Goal: Task Accomplishment & Management: Use online tool/utility

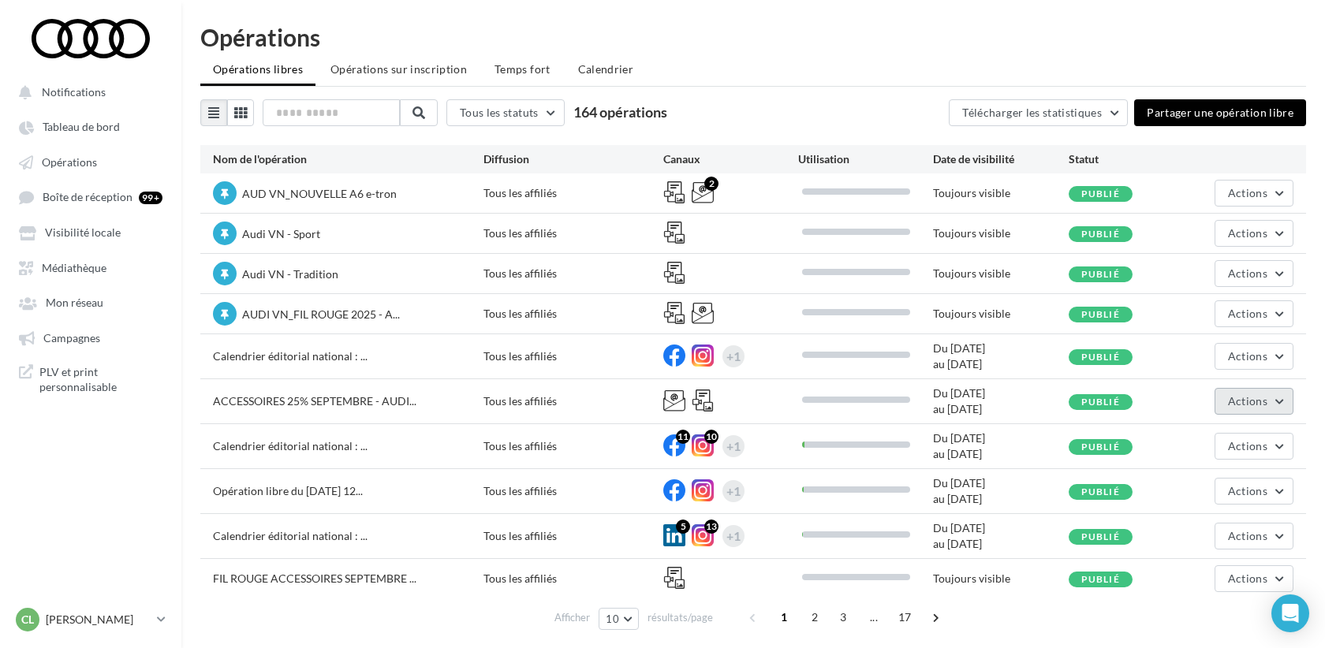
click at [1241, 401] on span "Actions" at bounding box center [1247, 400] width 39 height 13
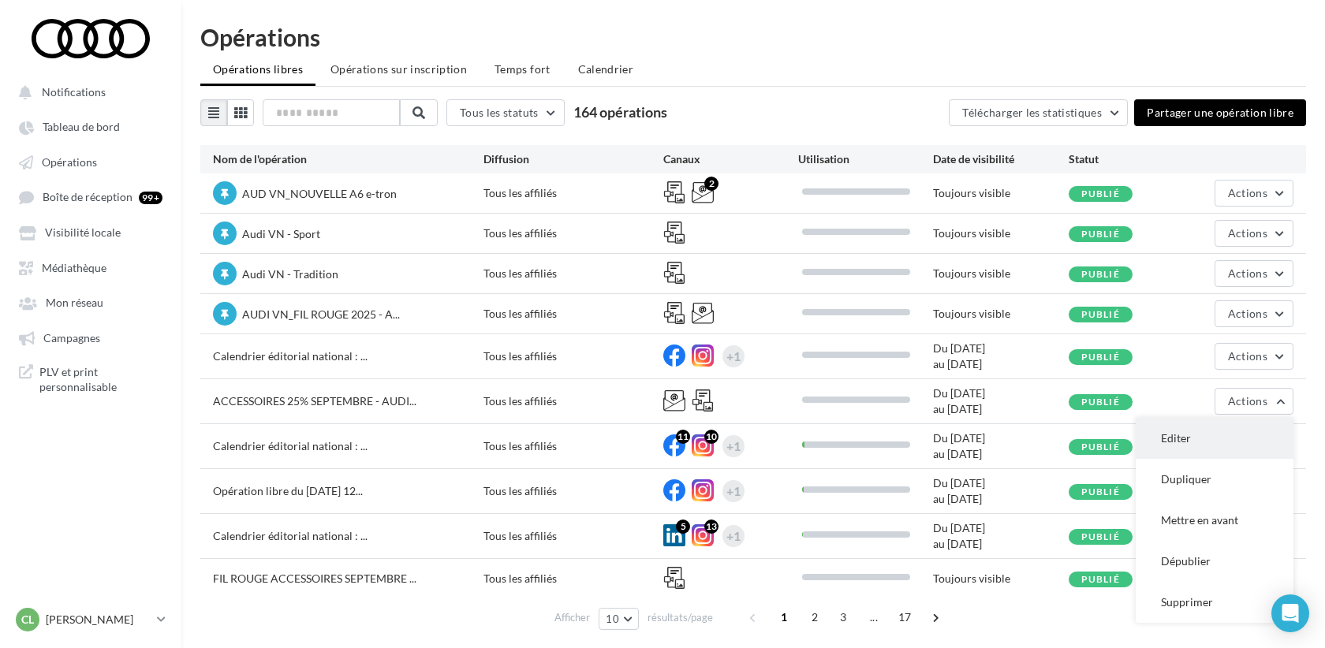
click at [1183, 445] on button "Editer" at bounding box center [1215, 438] width 158 height 41
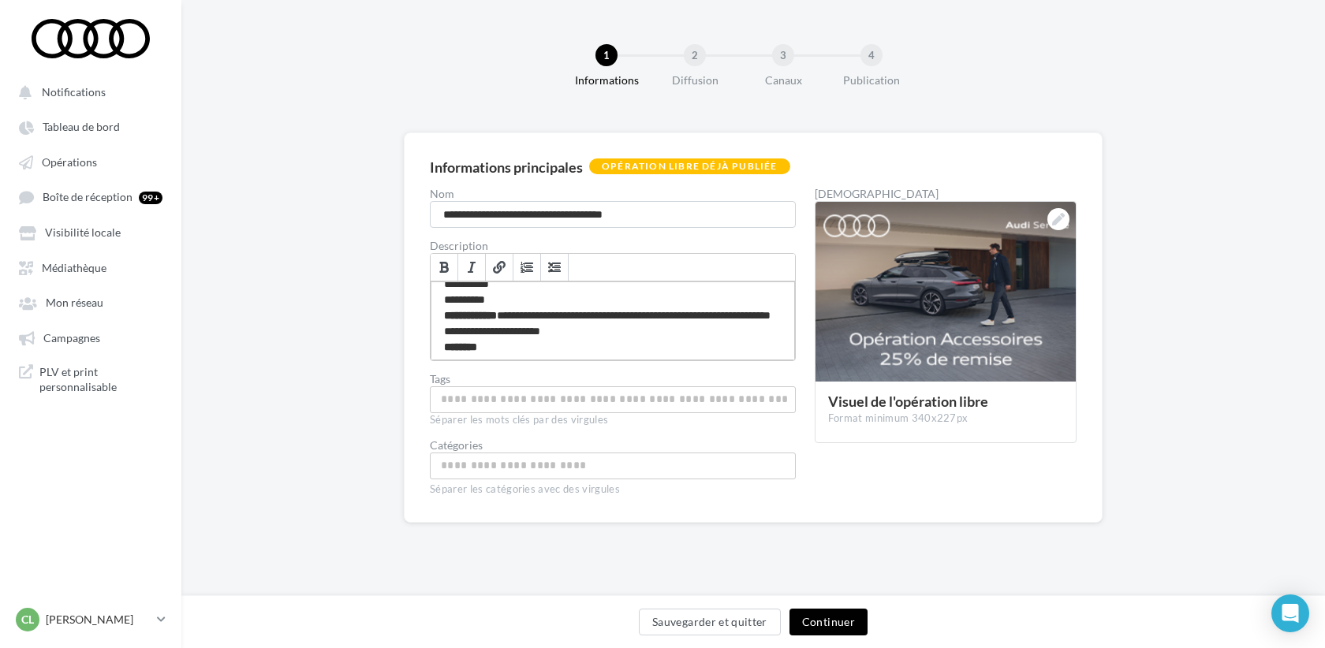
scroll to position [45, 0]
drag, startPoint x: 688, startPoint y: 335, endPoint x: 502, endPoint y: 313, distance: 187.4
click at [502, 313] on div "**********" at bounding box center [613, 321] width 364 height 79
click at [841, 625] on button "Continuer" at bounding box center [828, 622] width 78 height 27
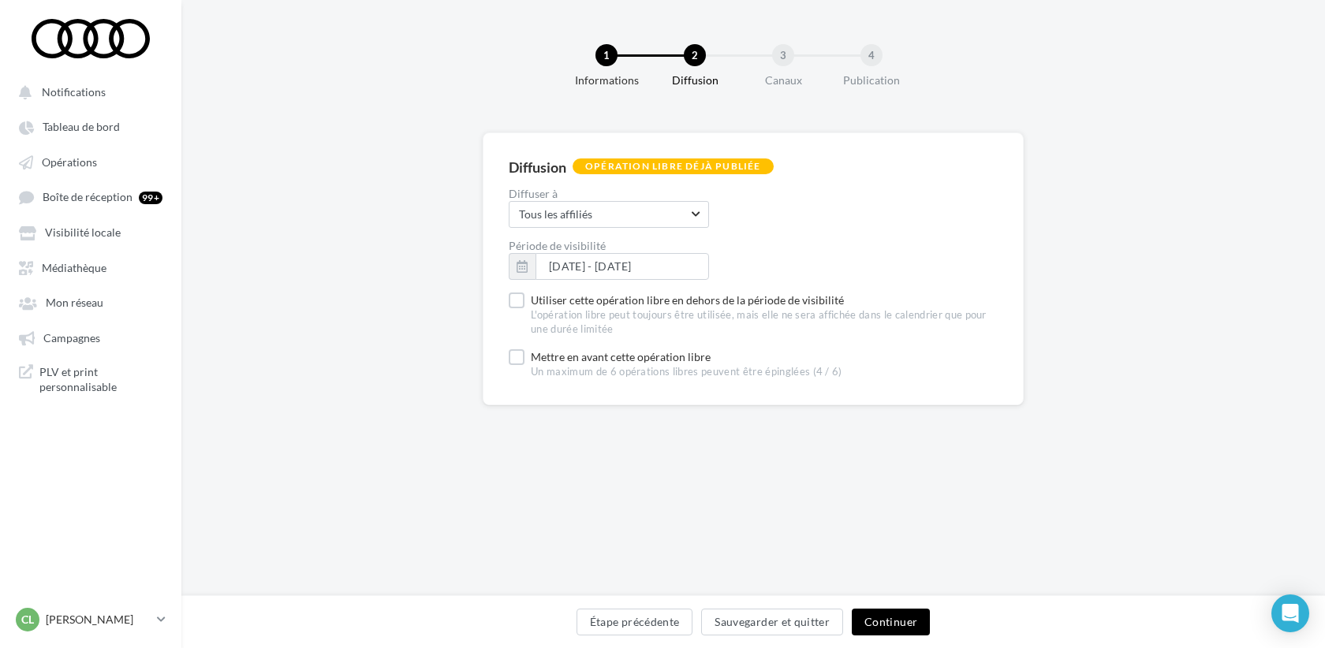
click at [892, 621] on button "Continuer" at bounding box center [891, 622] width 78 height 27
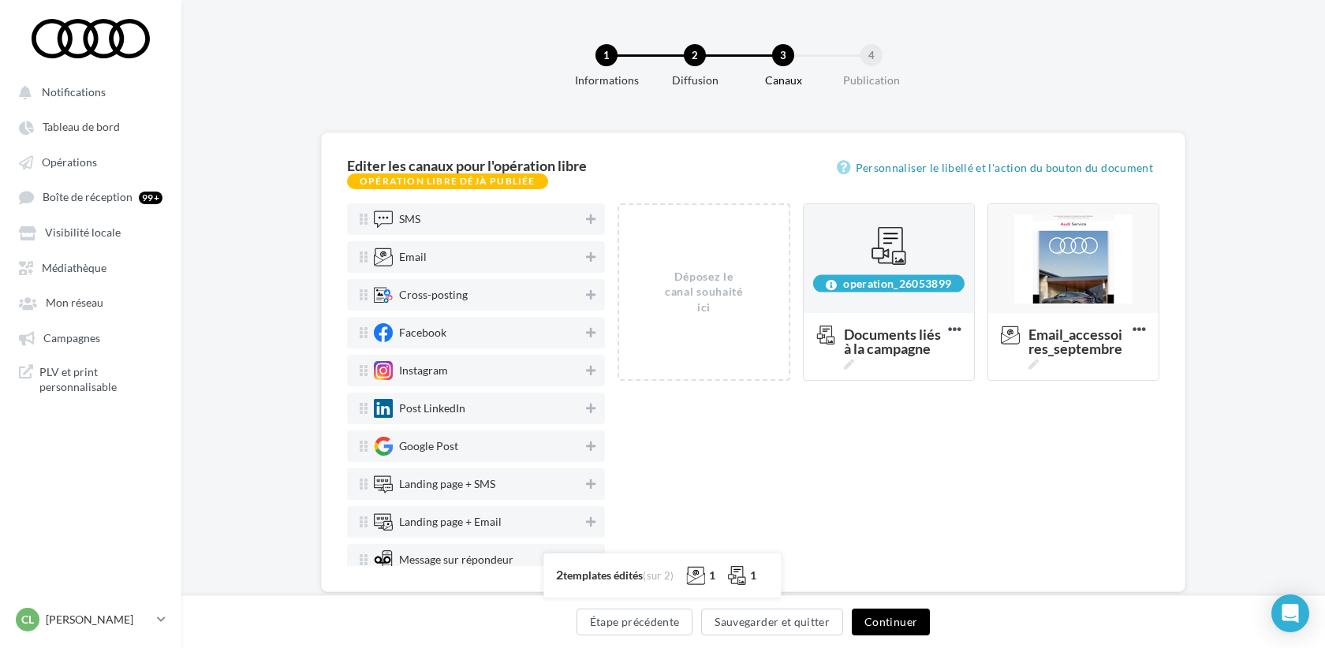
click at [907, 621] on button "Continuer" at bounding box center [891, 622] width 78 height 27
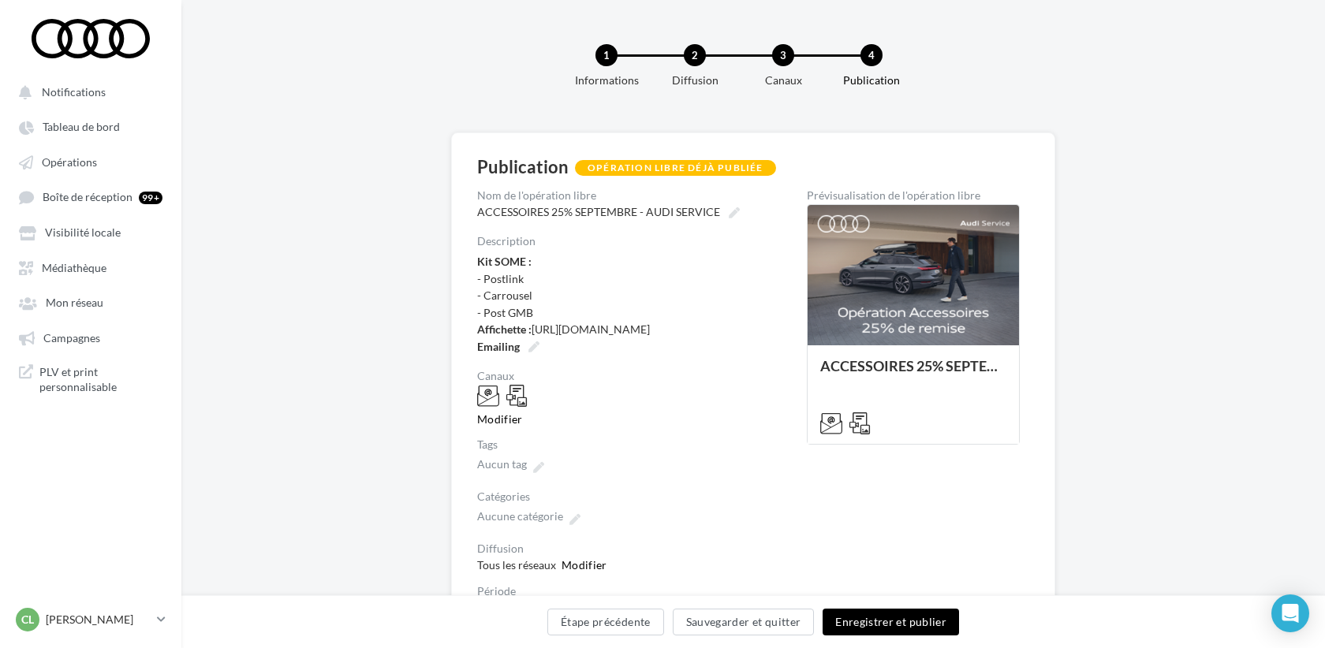
click at [901, 624] on button "Enregistrer et publier" at bounding box center [891, 622] width 136 height 27
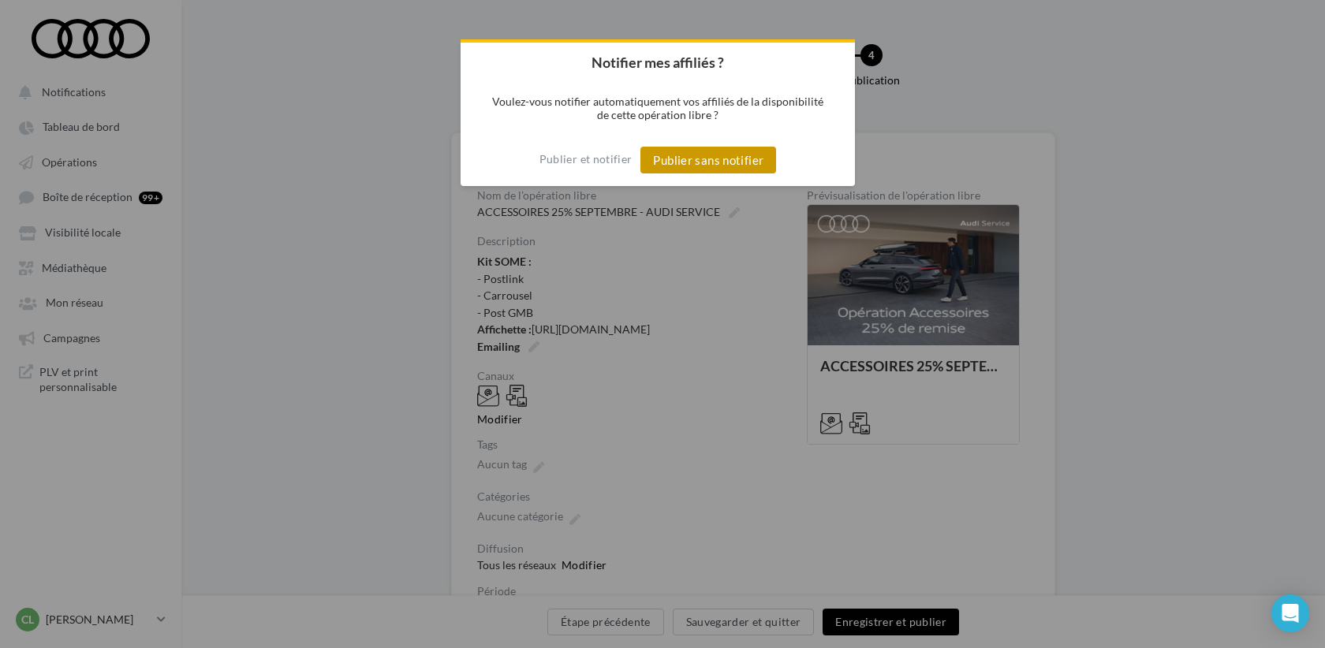
click at [755, 162] on button "Publier sans notifier" at bounding box center [708, 160] width 136 height 27
